Goal: Task Accomplishment & Management: Complete application form

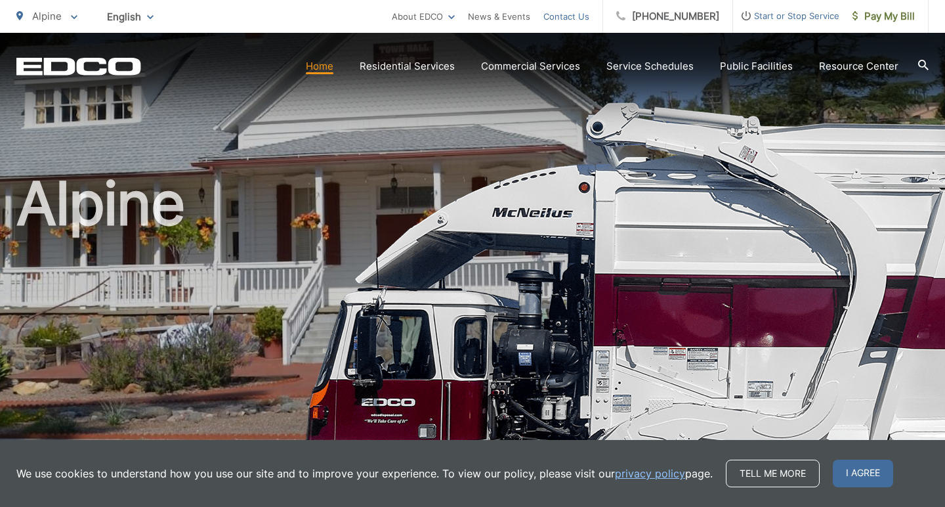
click at [574, 16] on link "Contact Us" at bounding box center [566, 17] width 46 height 16
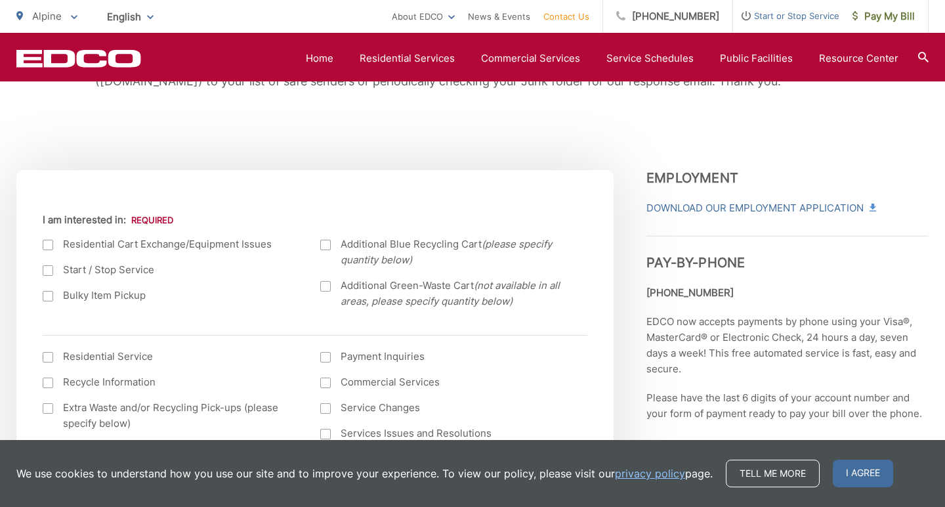
scroll to position [381, 0]
click at [45, 243] on div at bounding box center [48, 245] width 10 height 10
click at [0, 0] on input "I am interested in:" at bounding box center [0, 0] width 0 height 0
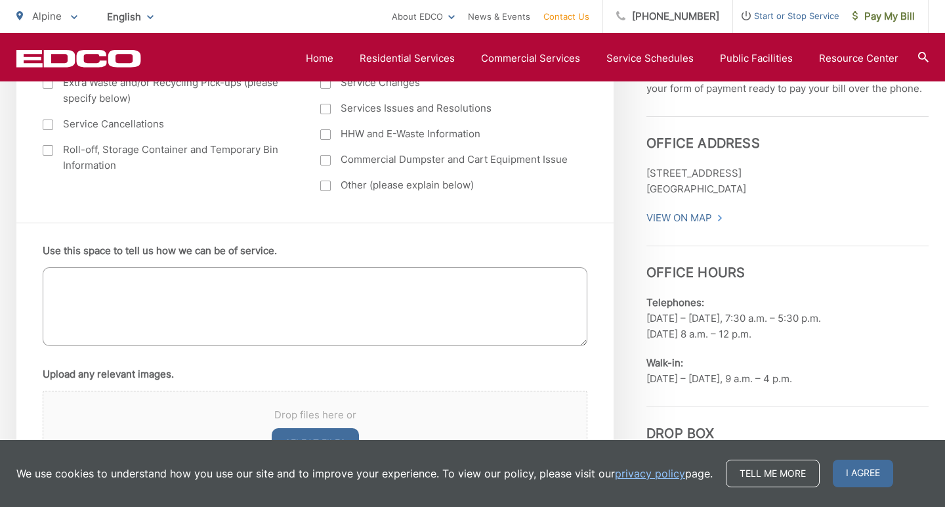
scroll to position [714, 0]
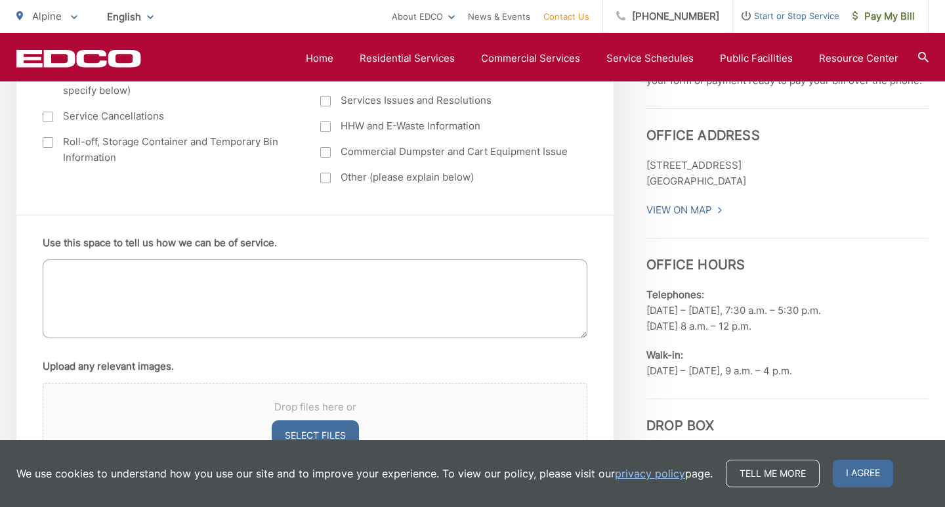
click at [201, 322] on textarea "Use this space to tell us how we can be of service." at bounding box center [315, 298] width 545 height 79
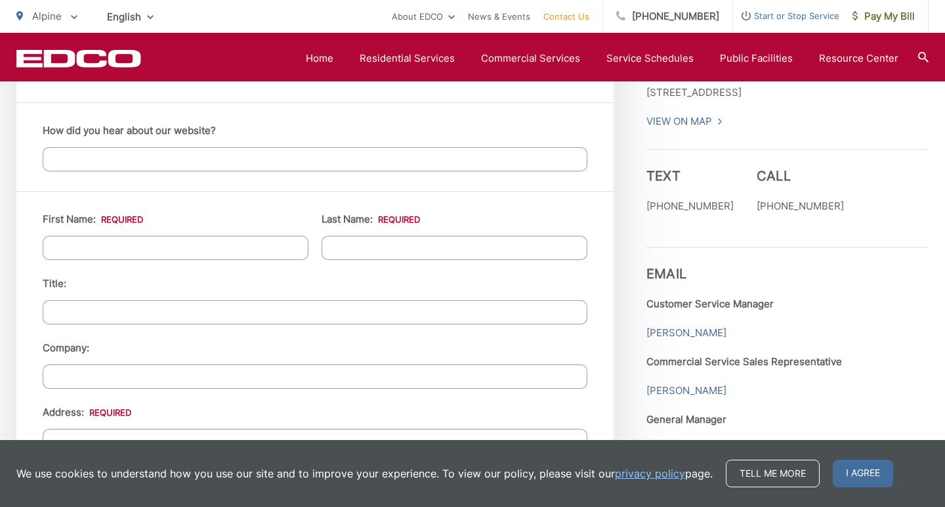
scroll to position [1125, 0]
type textarea "We seemed to have had our recycling bin stolen. It is all of sudden missing."
type input "[PERSON_NAME]"
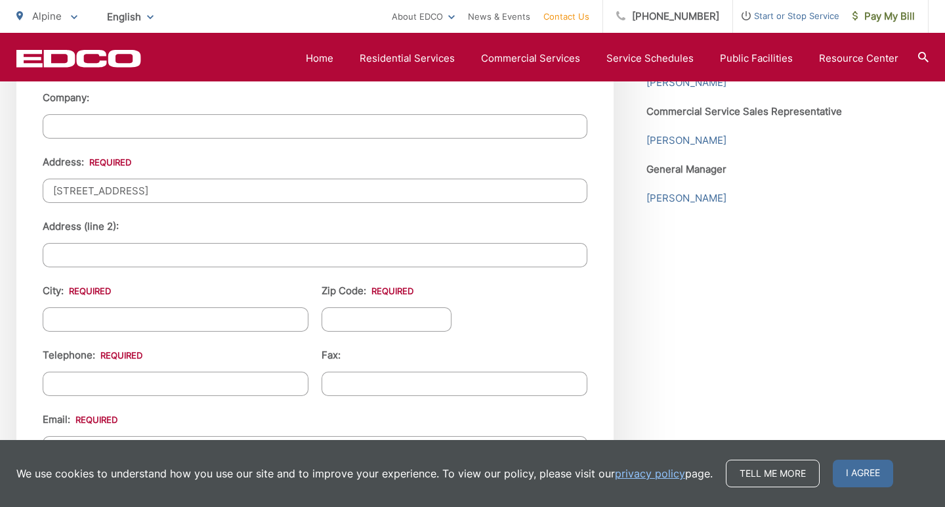
scroll to position [1378, 0]
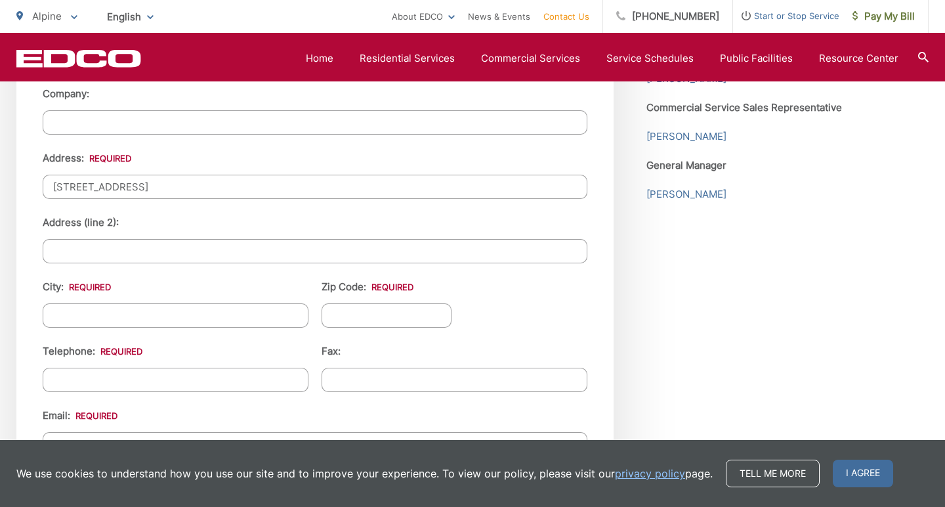
type input "[STREET_ADDRESS]"
type input "Alpine"
type input "91901"
type input "[PHONE_NUMBER]"
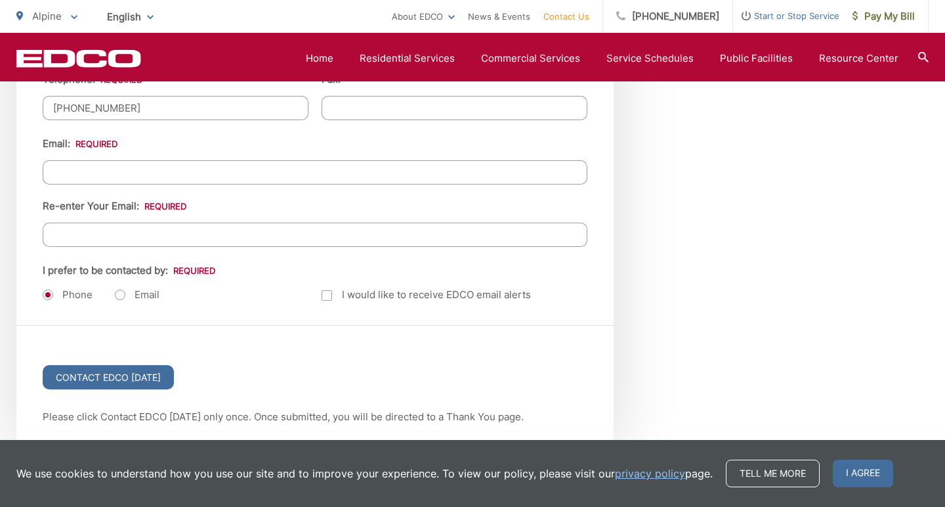
scroll to position [1650, 0]
type input "[EMAIL_ADDRESS][DOMAIN_NAME]"
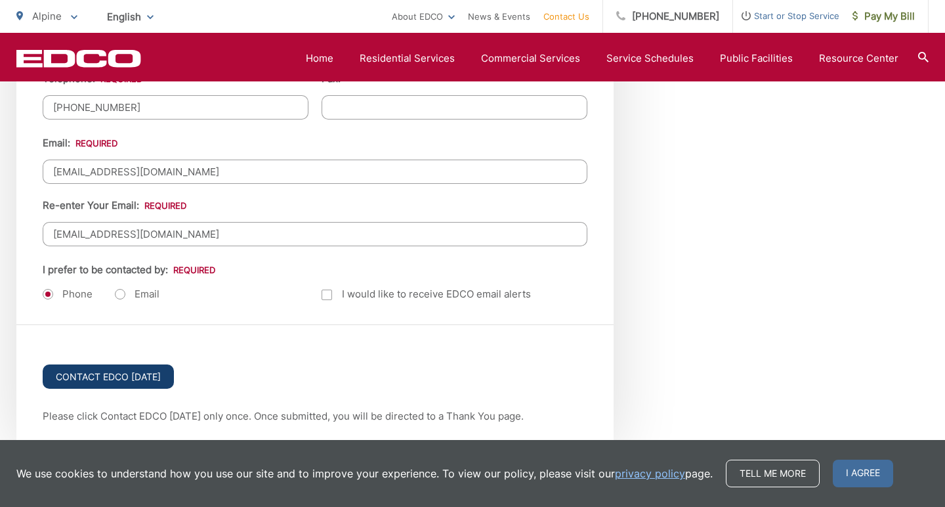
type input "[EMAIL_ADDRESS][DOMAIN_NAME]"
click at [128, 375] on input "Contact EDCO [DATE]" at bounding box center [108, 376] width 131 height 24
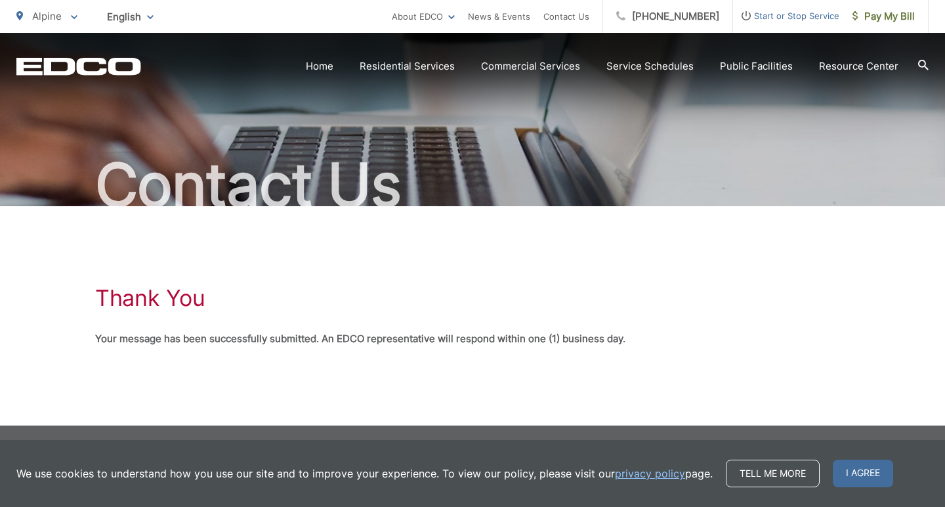
scroll to position [56, 0]
